Goal: Task Accomplishment & Management: Manage account settings

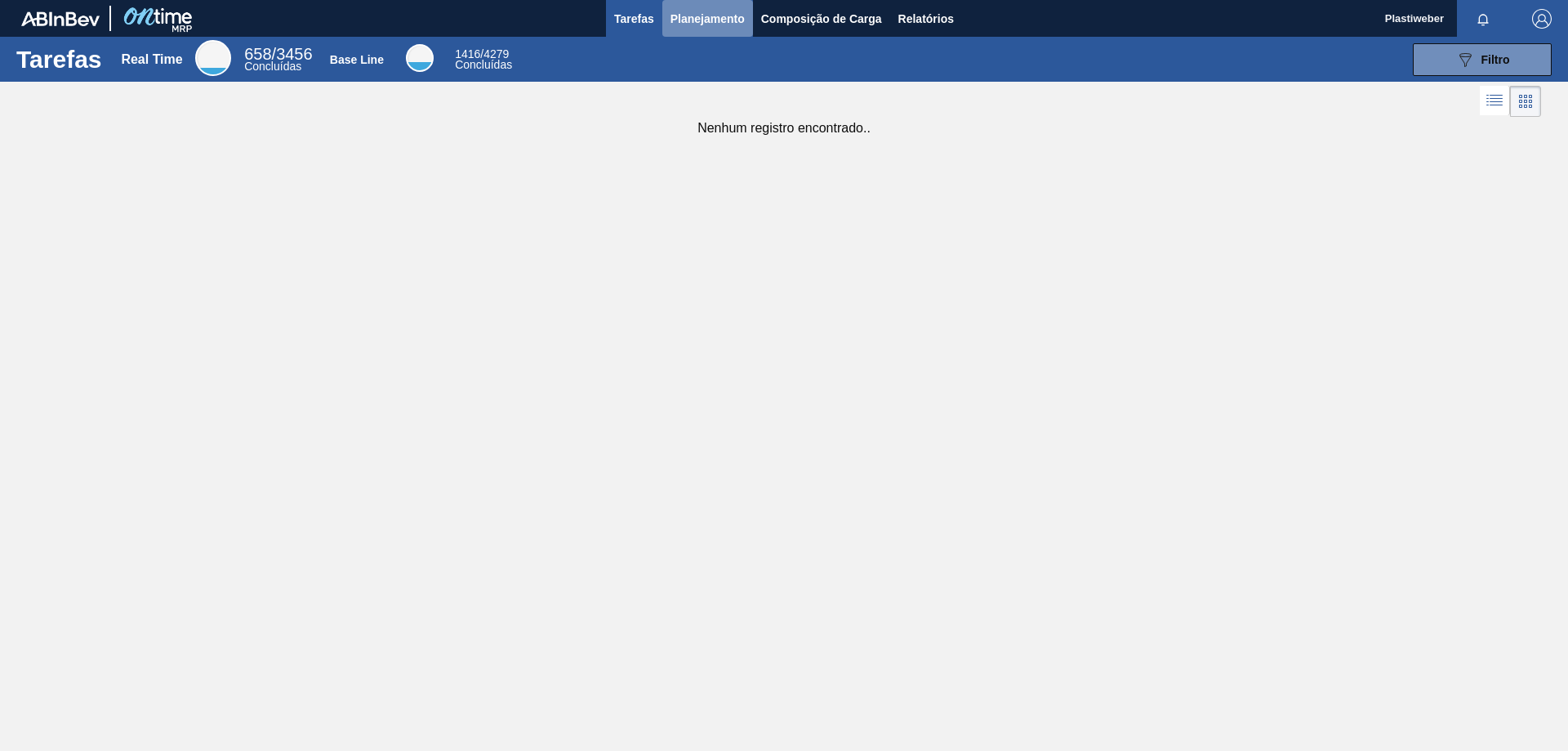
click at [692, 22] on span "Planejamento" at bounding box center [708, 19] width 75 height 20
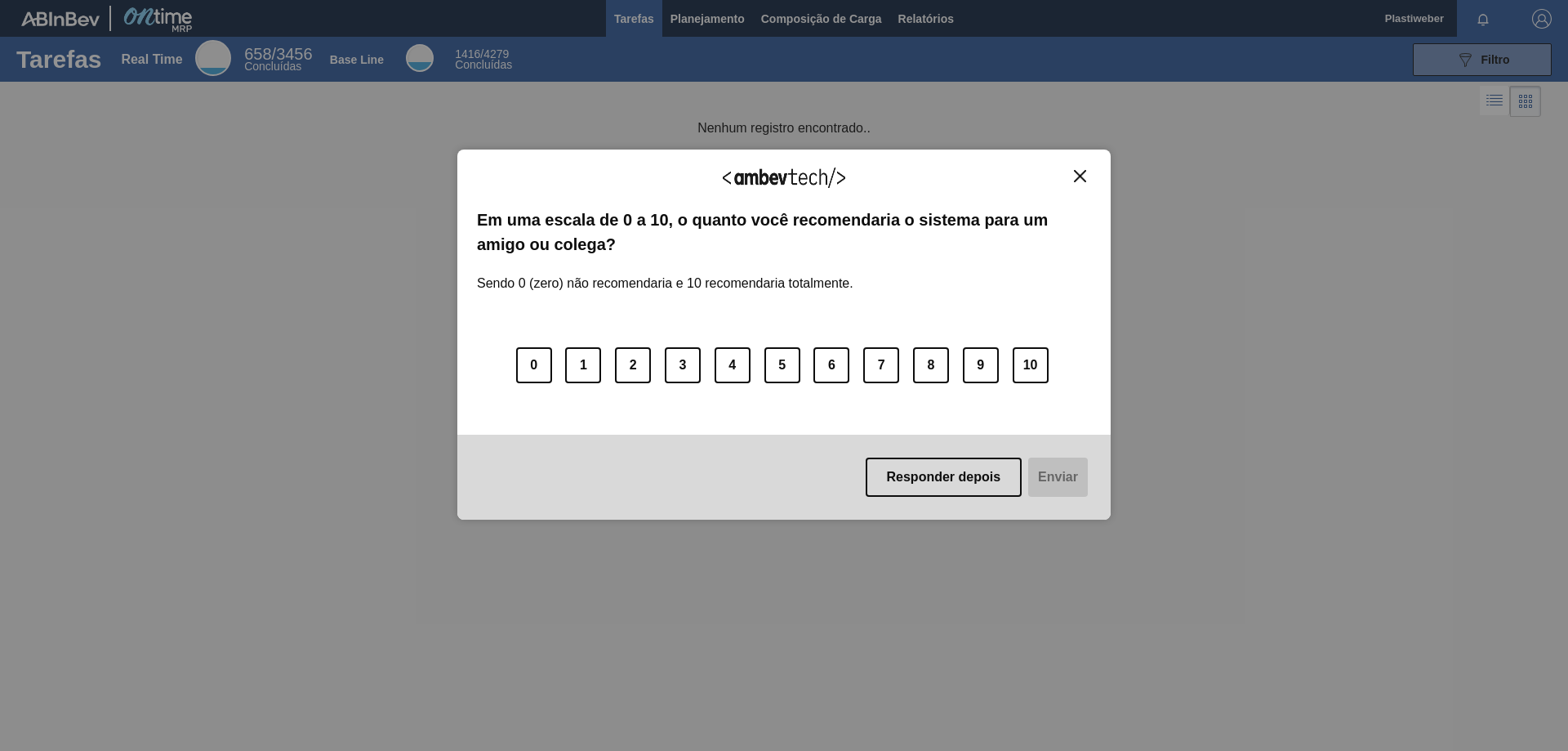
click at [1080, 175] on img "Close" at bounding box center [1081, 176] width 12 height 12
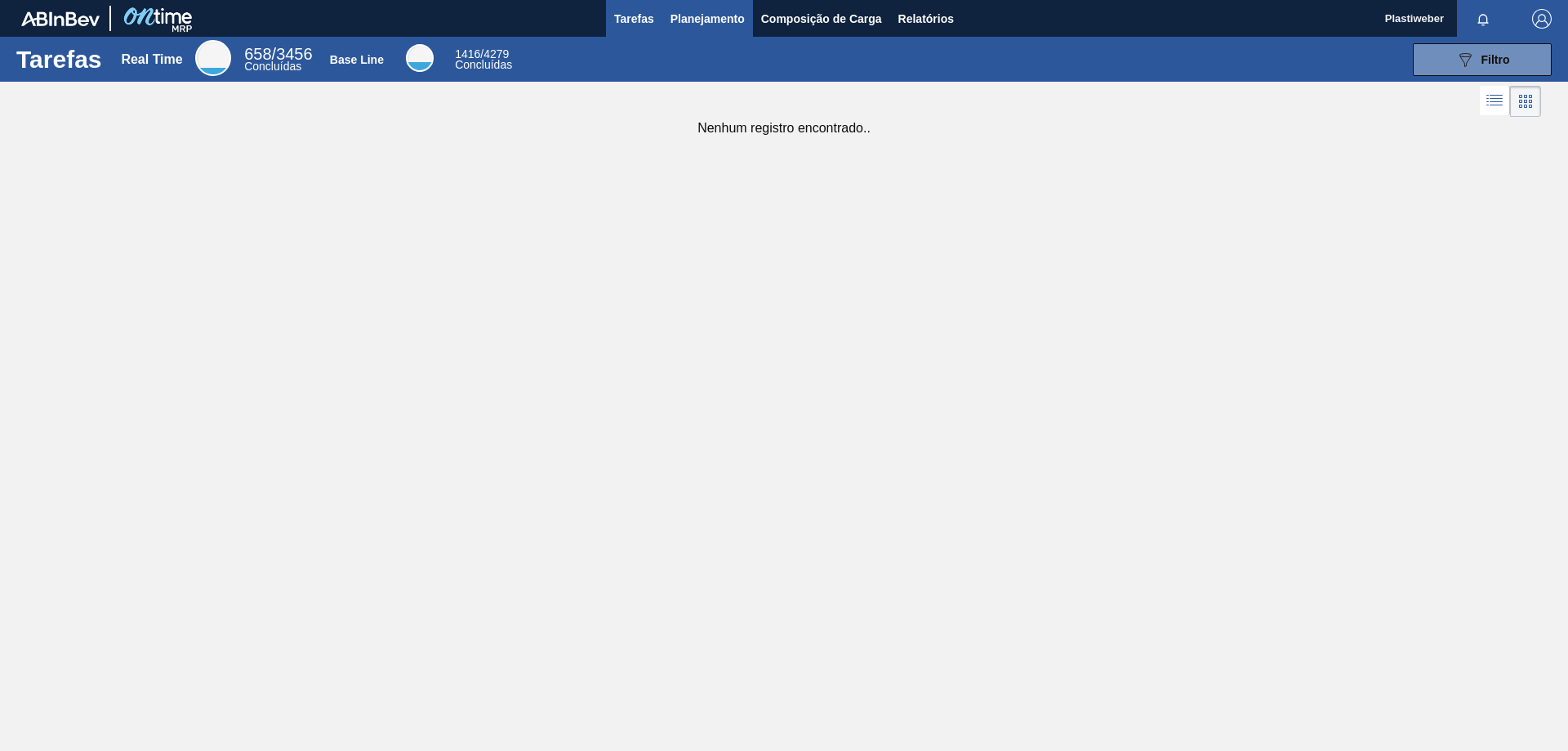
click at [717, 11] on span "Planejamento" at bounding box center [708, 19] width 75 height 20
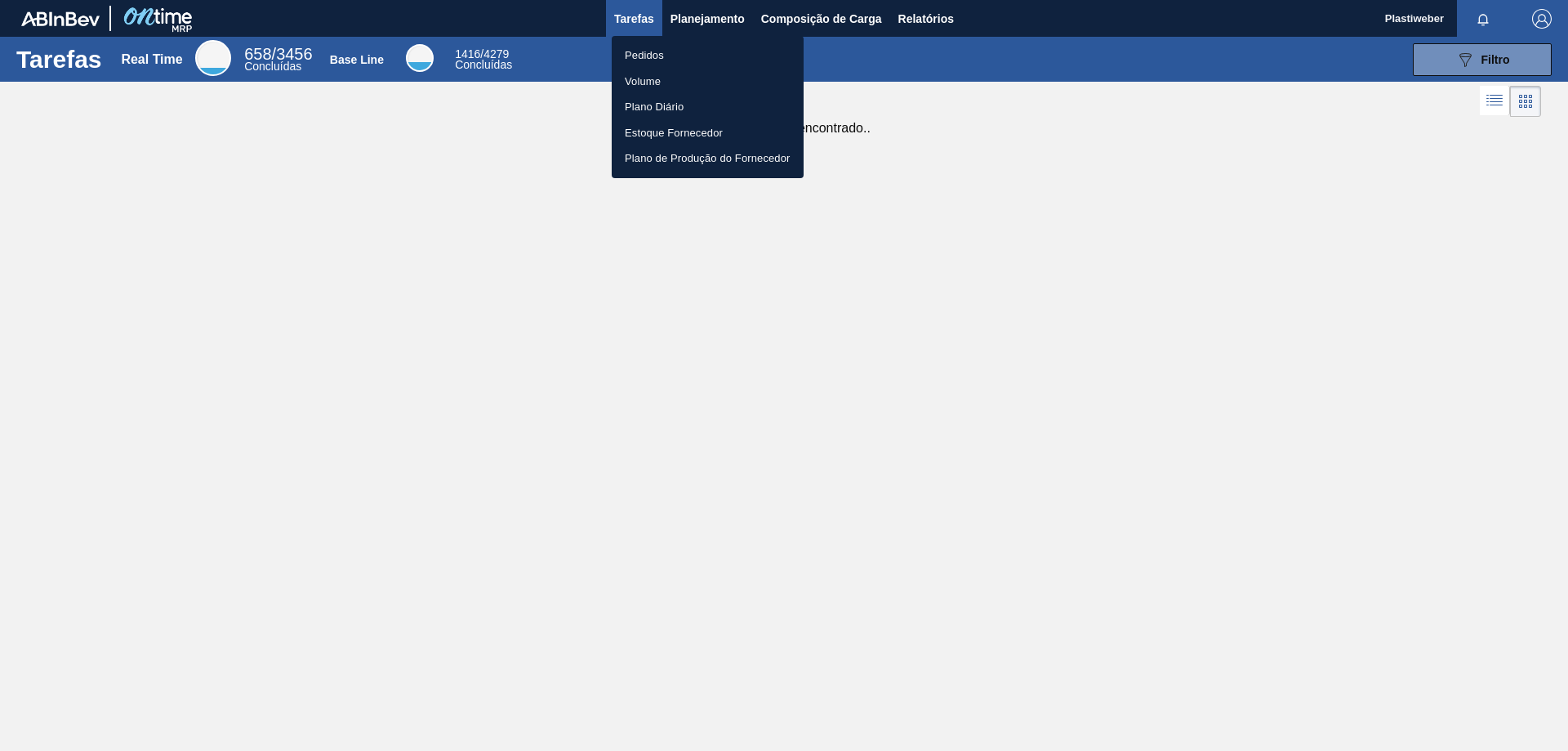
click at [656, 58] on li "Pedidos" at bounding box center [708, 55] width 192 height 26
